Goal: Use online tool/utility: Utilize a website feature to perform a specific function

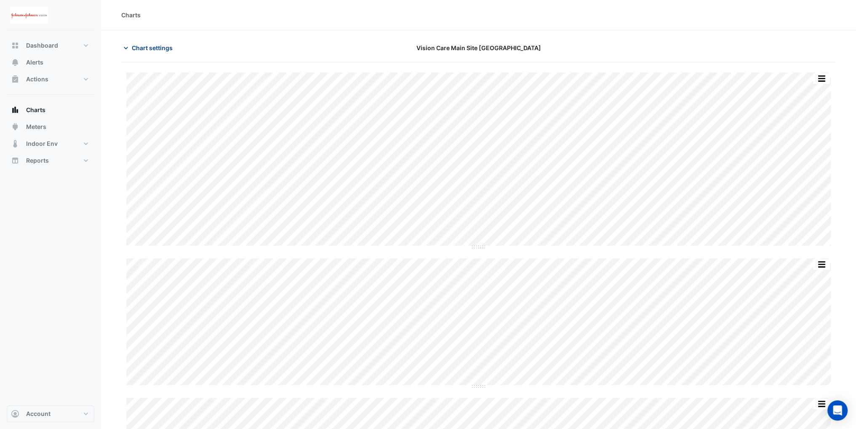
click at [128, 51] on button "Chart settings" at bounding box center [149, 47] width 57 height 15
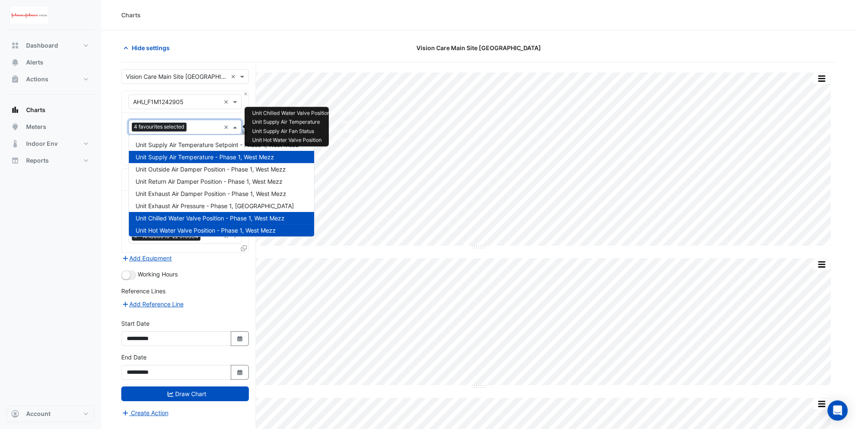
click at [196, 127] on input "text" at bounding box center [205, 127] width 30 height 9
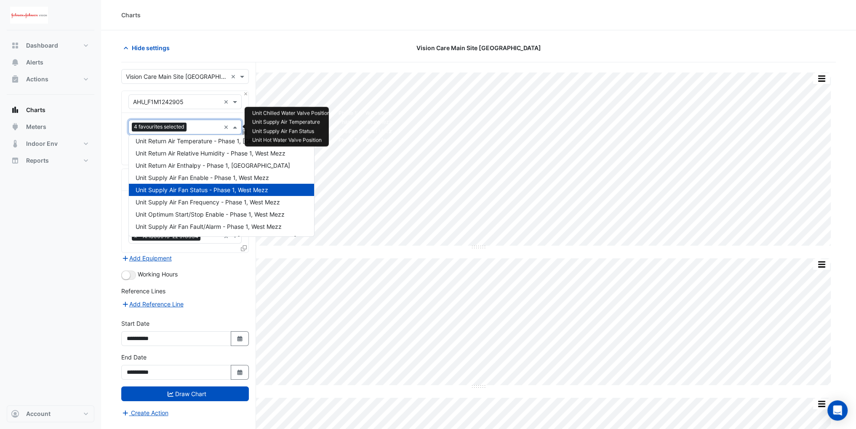
scroll to position [126, 0]
click at [199, 201] on span "Unit Supply Air Fan Frequency - Phase 1, West Mezz" at bounding box center [208, 201] width 144 height 7
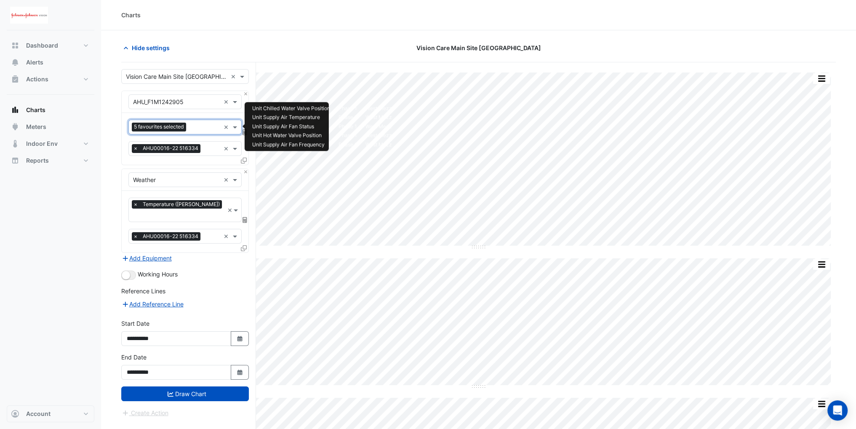
click at [191, 121] on div "5 favourites selected" at bounding box center [174, 126] width 91 height 13
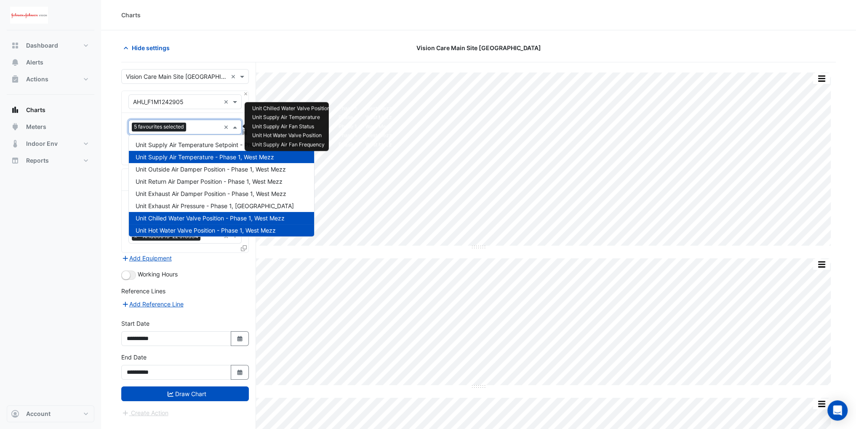
scroll to position [186, 0]
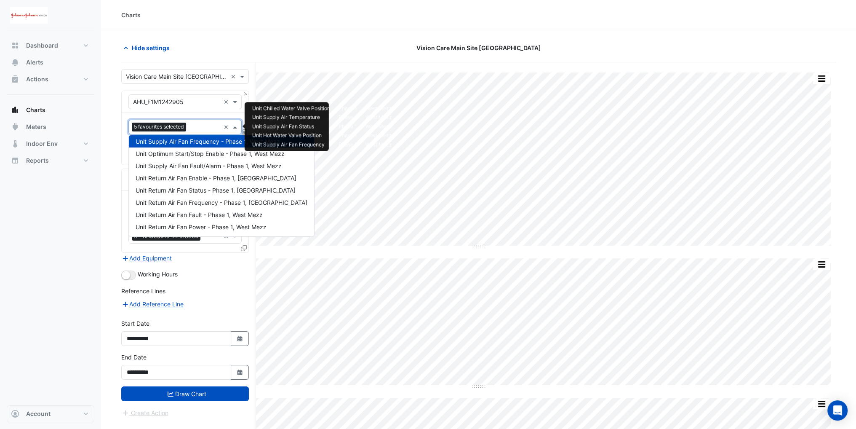
click at [194, 140] on span "Unit Supply Air Fan Frequency - Phase 1, West Mezz" at bounding box center [208, 141] width 144 height 7
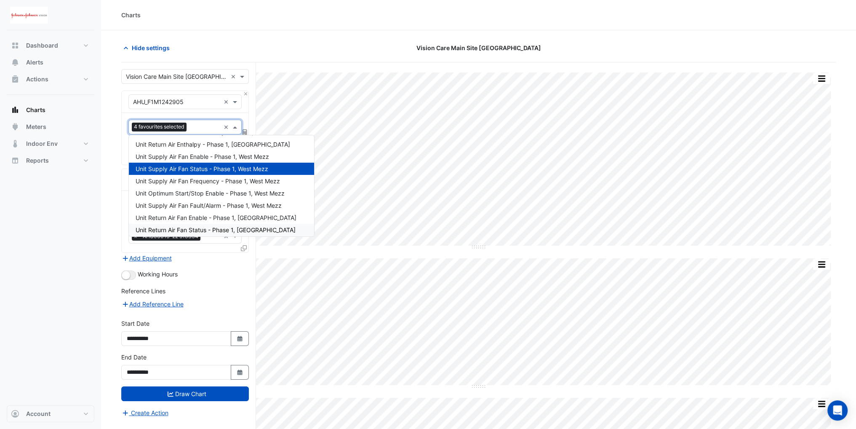
scroll to position [102, 0]
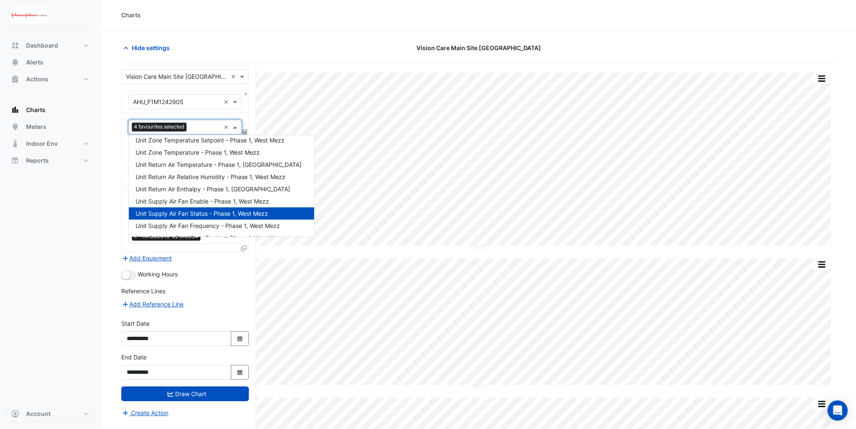
click at [193, 212] on span "Unit Supply Air Fan Status - Phase 1, West Mezz" at bounding box center [202, 213] width 133 height 7
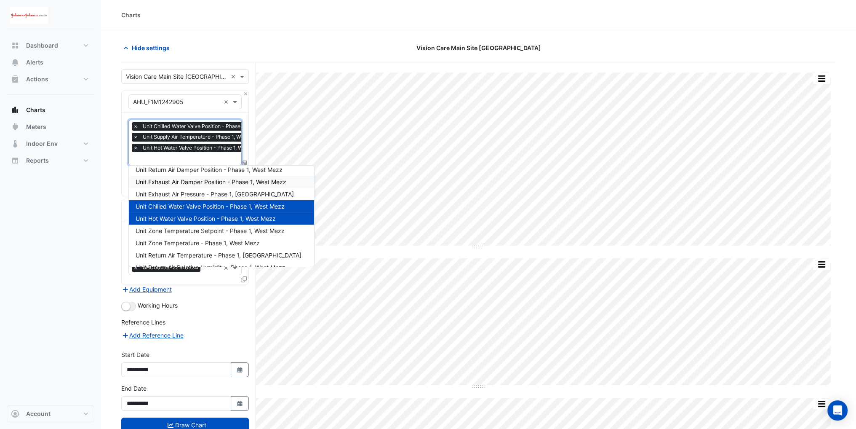
scroll to position [0, 0]
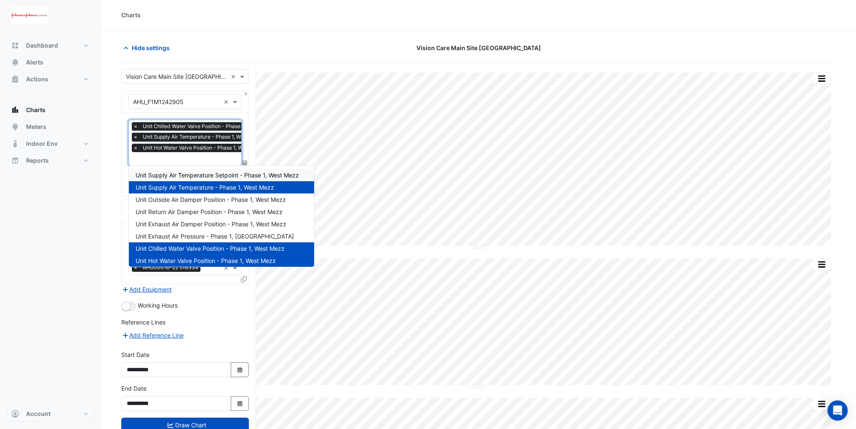
click at [196, 178] on div "Unit Supply Air Temperature Setpoint - Phase 1, West Mezz" at bounding box center [221, 175] width 185 height 12
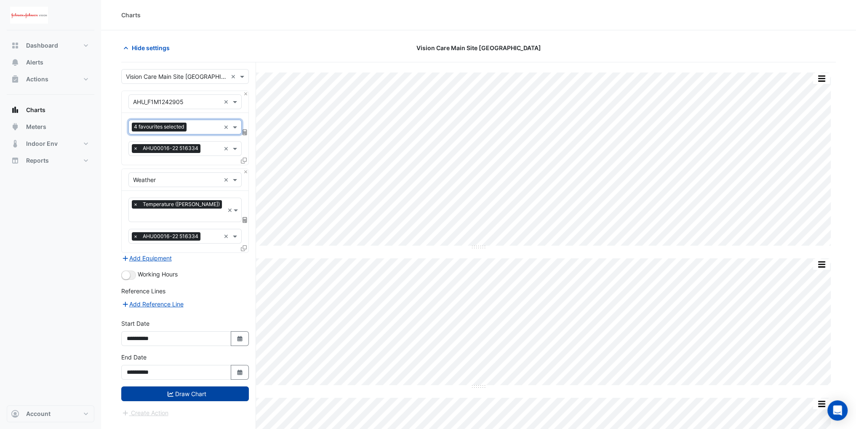
click at [198, 386] on button "Draw Chart" at bounding box center [185, 393] width 128 height 15
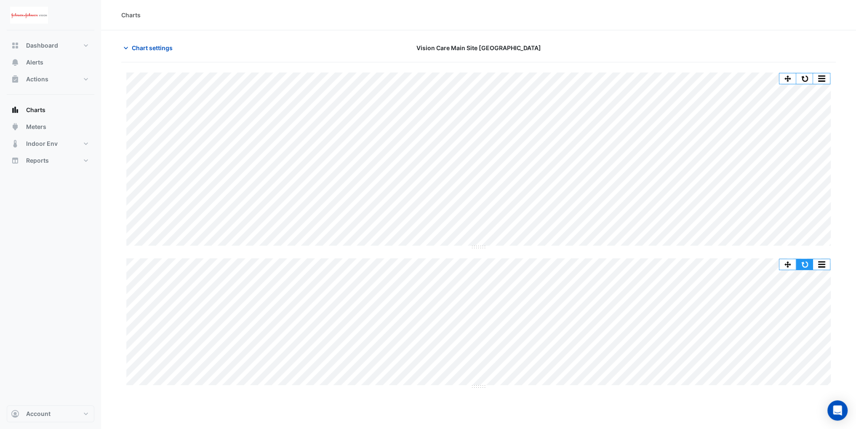
click at [800, 263] on button "button" at bounding box center [804, 264] width 17 height 11
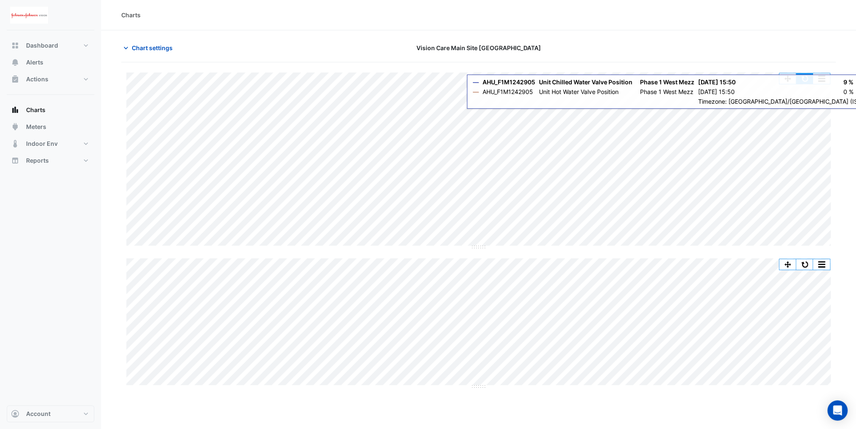
click at [802, 79] on button "button" at bounding box center [804, 78] width 17 height 11
